Goal: Task Accomplishment & Management: Use online tool/utility

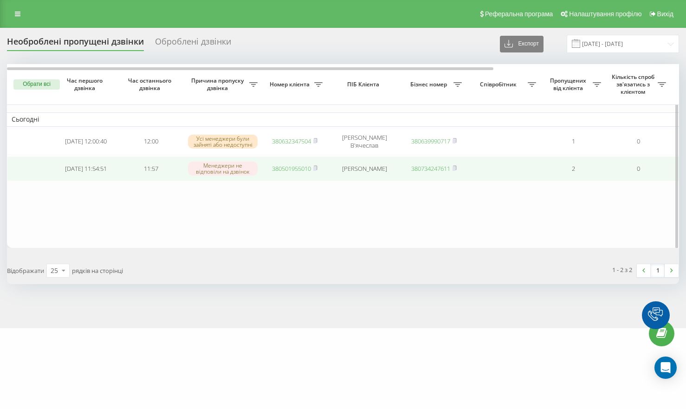
click at [290, 171] on link "380501955010" at bounding box center [291, 168] width 39 height 8
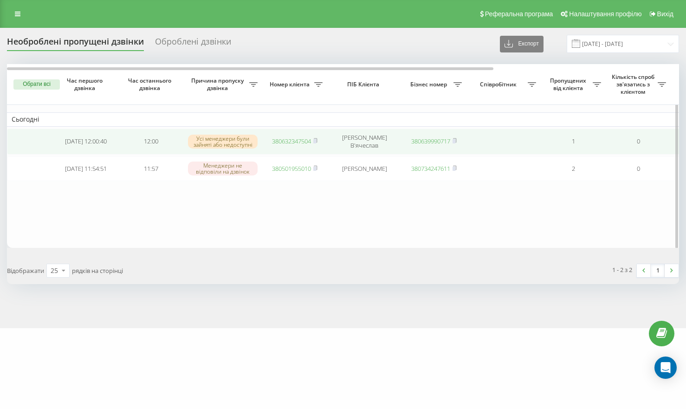
click at [294, 141] on link "380632347504" at bounding box center [291, 141] width 39 height 8
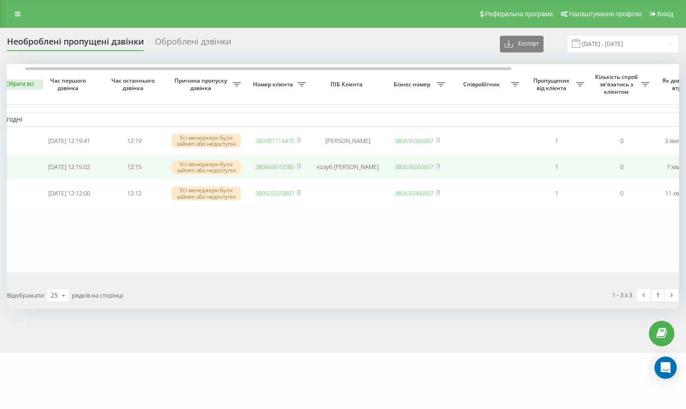
scroll to position [0, 28]
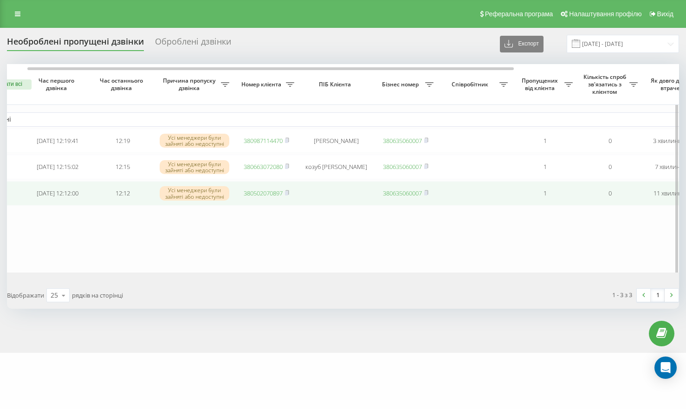
click at [257, 196] on link "380502070897" at bounding box center [263, 193] width 39 height 8
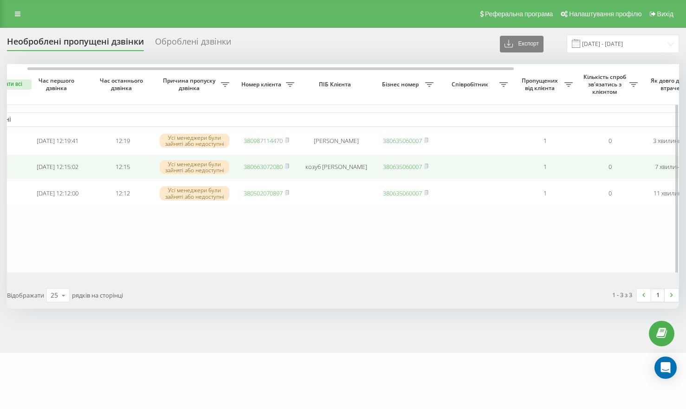
click at [262, 170] on link "380663072080" at bounding box center [263, 166] width 39 height 8
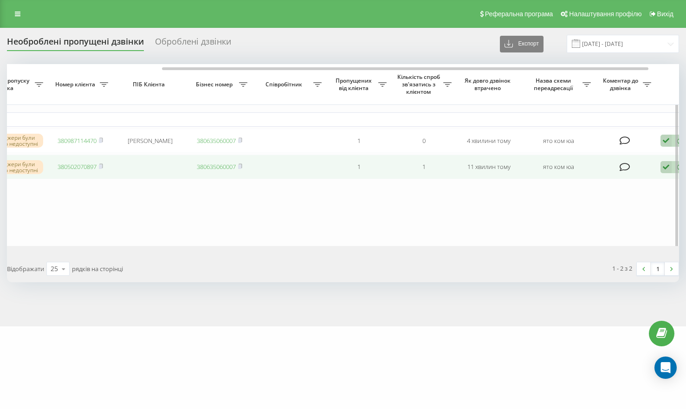
scroll to position [0, 256]
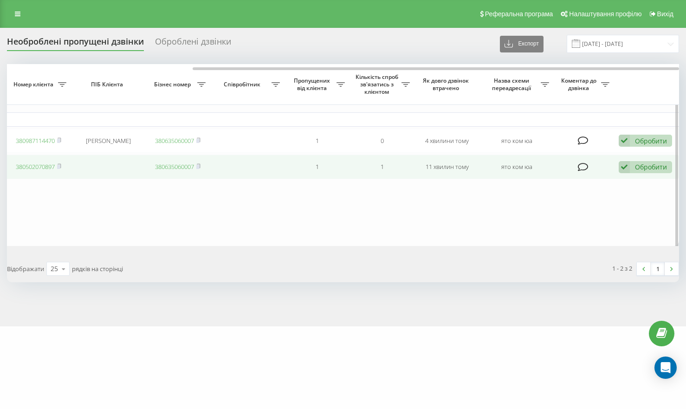
click at [624, 170] on icon at bounding box center [624, 167] width 11 height 13
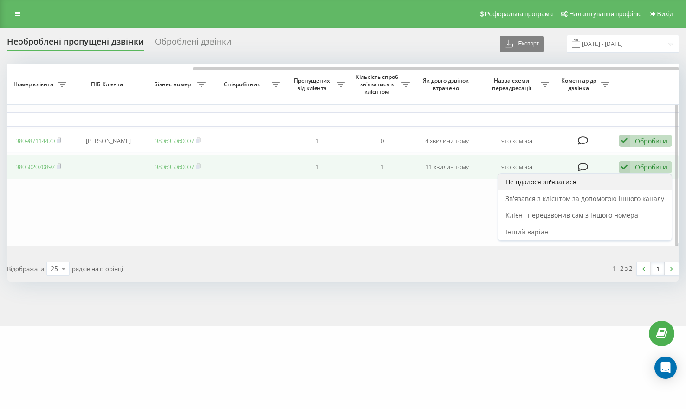
click at [592, 190] on div "Не вдалося зв'язатися" at bounding box center [585, 182] width 174 height 17
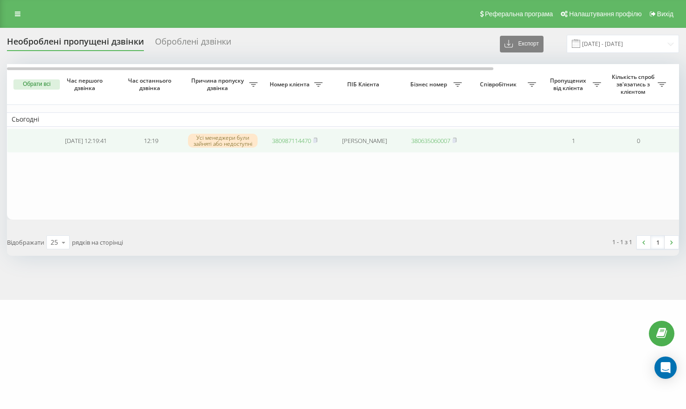
click at [290, 141] on link "380987114470" at bounding box center [291, 140] width 39 height 8
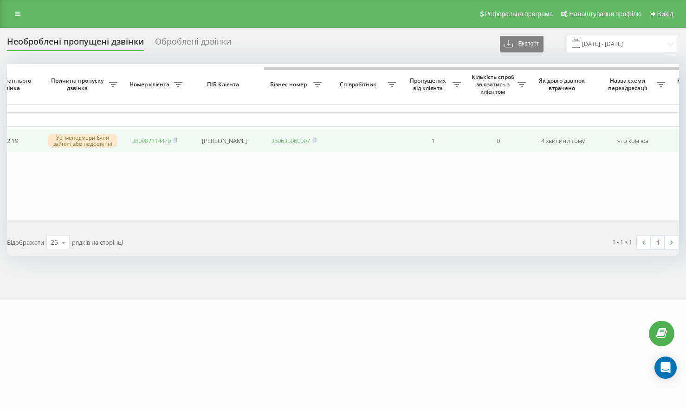
scroll to position [0, 256]
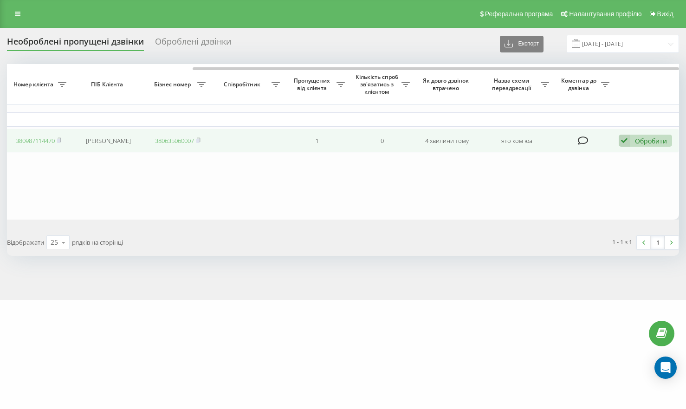
click at [625, 138] on icon at bounding box center [624, 141] width 11 height 13
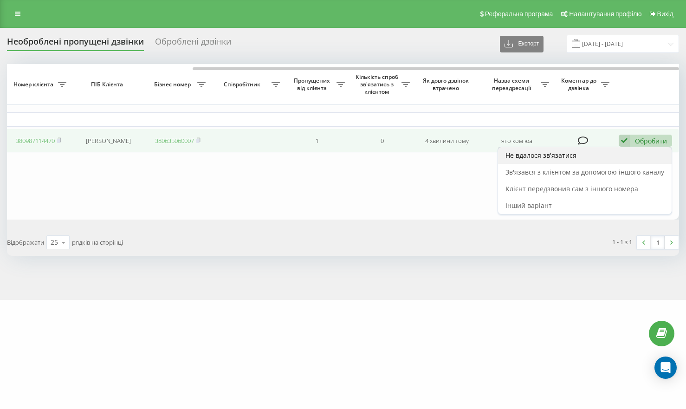
click at [594, 160] on div "Не вдалося зв'язатися" at bounding box center [585, 155] width 174 height 17
